Goal: Communication & Community: Share content

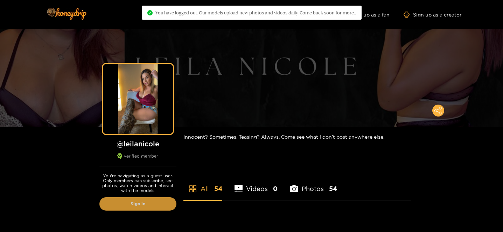
click at [142, 202] on link "Sign in" at bounding box center [138, 203] width 77 height 13
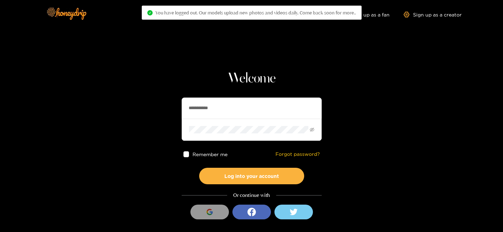
drag, startPoint x: 232, startPoint y: 113, endPoint x: 150, endPoint y: 98, distance: 84.0
click at [150, 98] on section "**********" at bounding box center [251, 124] width 503 height 249
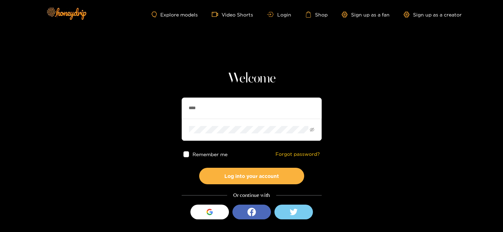
type input "**********"
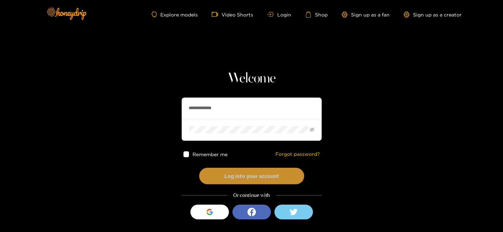
click at [241, 178] on button "Log into your account" at bounding box center [251, 175] width 105 height 16
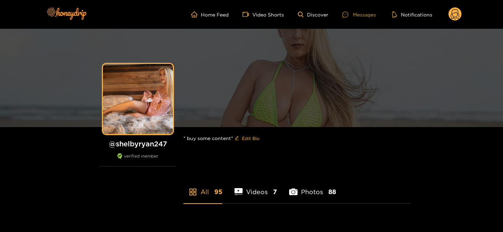
click at [355, 13] on div "Messages" at bounding box center [360, 15] width 34 height 8
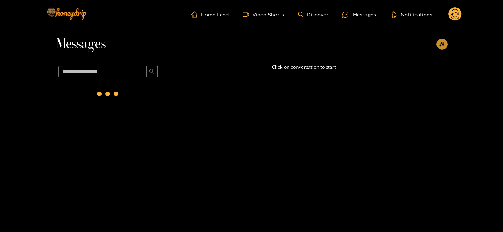
click at [443, 40] on button "button" at bounding box center [442, 44] width 11 height 11
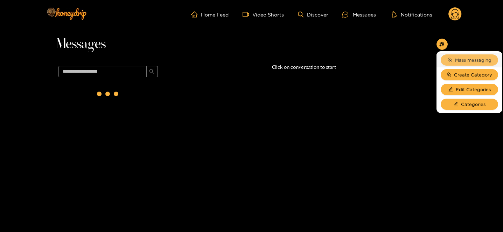
click at [445, 60] on button "Mass messaging" at bounding box center [469, 59] width 57 height 11
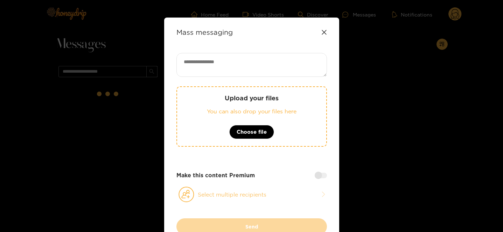
click at [182, 198] on icon at bounding box center [187, 193] width 16 height 15
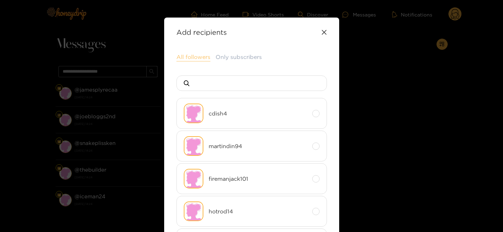
click at [206, 59] on button "All followers" at bounding box center [194, 57] width 34 height 8
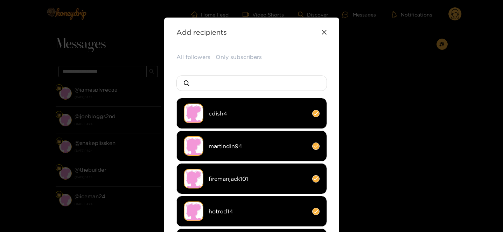
scroll to position [77, 0]
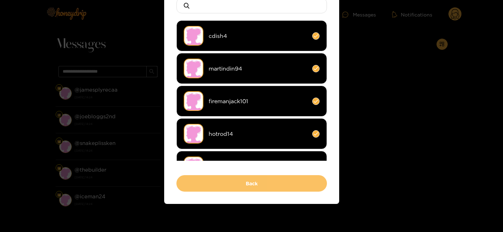
click at [230, 178] on button "Back" at bounding box center [252, 183] width 151 height 16
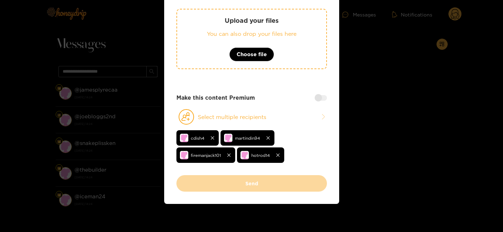
scroll to position [0, 0]
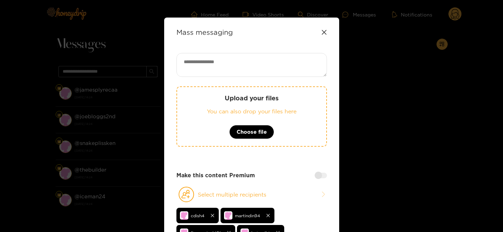
click at [246, 67] on textarea at bounding box center [252, 65] width 151 height 24
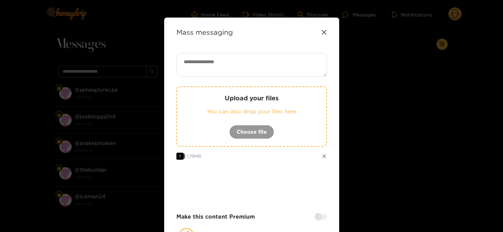
click at [237, 77] on div "Upload your files You can also drop your files here Choose file 1 1.79 MB Make …" at bounding box center [252, 173] width 151 height 241
click at [231, 70] on textarea "*" at bounding box center [252, 65] width 151 height 24
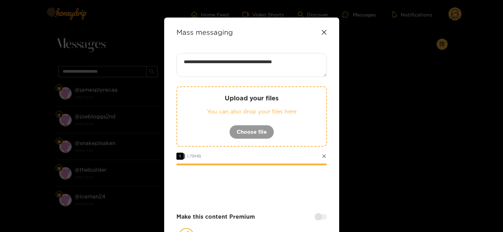
type textarea "**********"
click at [317, 217] on div at bounding box center [321, 217] width 12 height 6
click at [301, 204] on div "**********" at bounding box center [252, 202] width 151 height 298
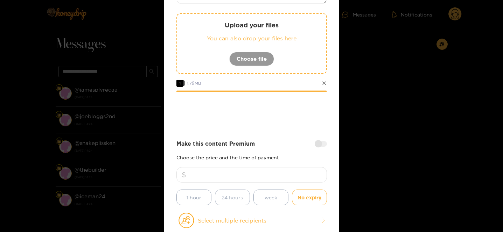
scroll to position [78, 0]
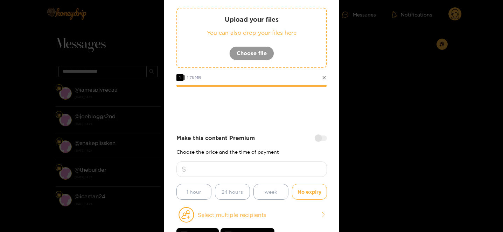
click at [236, 167] on input "number" at bounding box center [252, 168] width 151 height 15
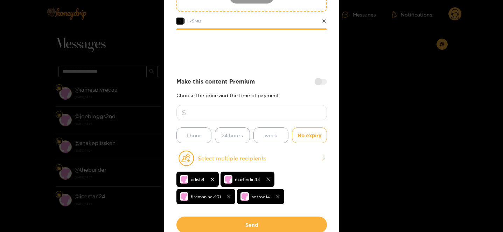
scroll to position [176, 0]
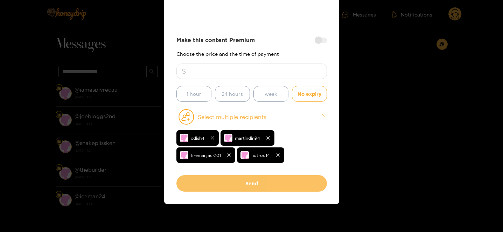
type input "*"
click at [241, 183] on button "Send" at bounding box center [252, 183] width 151 height 16
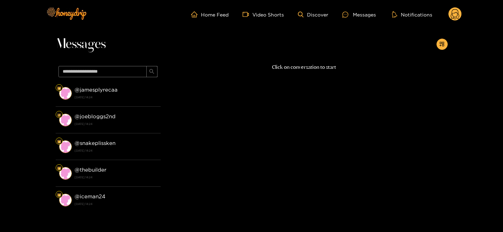
scroll to position [101, 0]
click at [462, 6] on header "Home Feed Video Shorts Discover Messages Notifications 0 videos discover messag…" at bounding box center [251, 14] width 503 height 29
click at [455, 12] on circle at bounding box center [455, 13] width 13 height 13
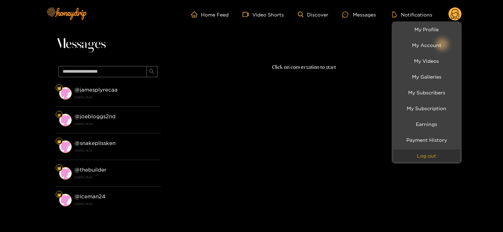
click at [424, 152] on button "Log out" at bounding box center [427, 155] width 67 height 12
